Goal: Navigation & Orientation: Find specific page/section

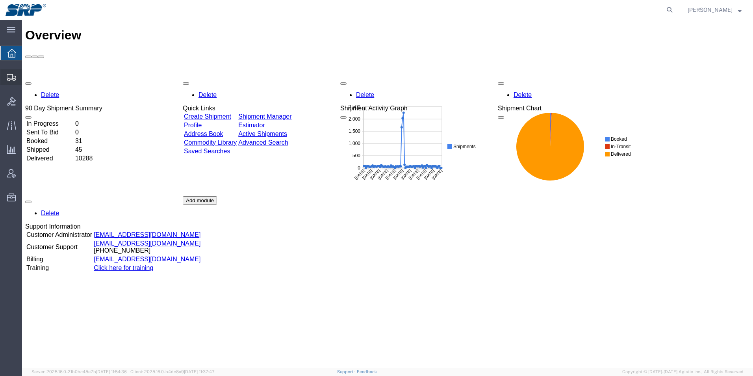
click at [14, 75] on icon at bounding box center [11, 77] width 9 height 7
